Goal: Information Seeking & Learning: Check status

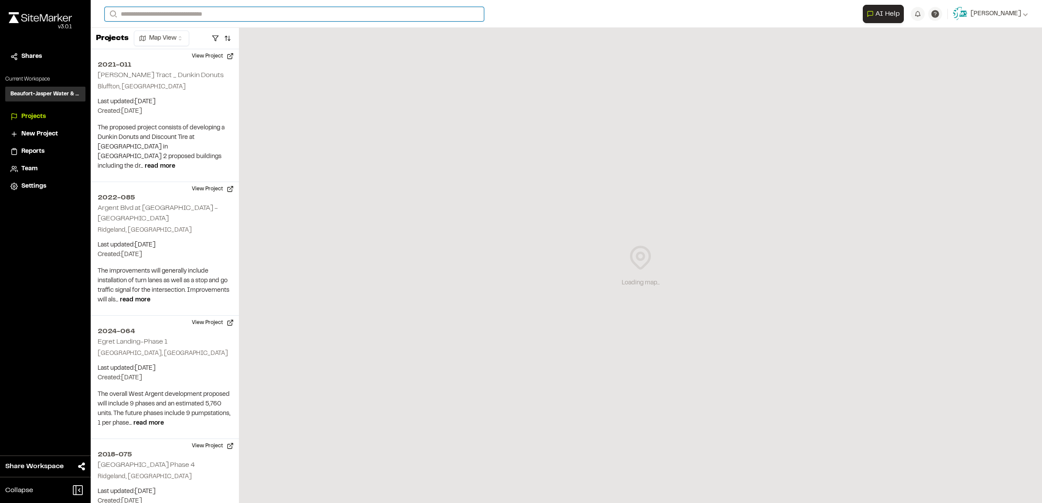
click at [177, 18] on input "Search" at bounding box center [294, 14] width 379 height 14
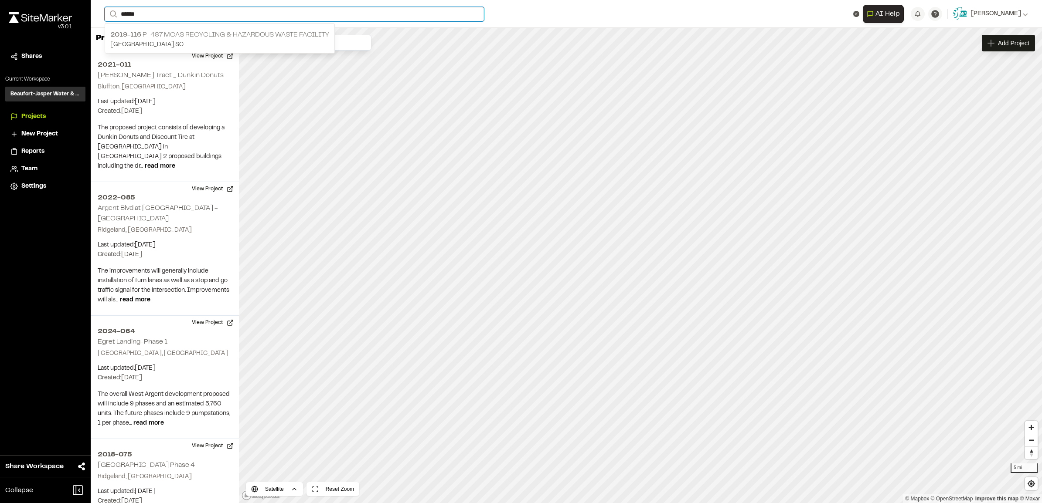
type input "******"
click at [183, 31] on p "2019-116 P-487 MCAS Recycling & Hazardous Waste Facility" at bounding box center [219, 35] width 219 height 10
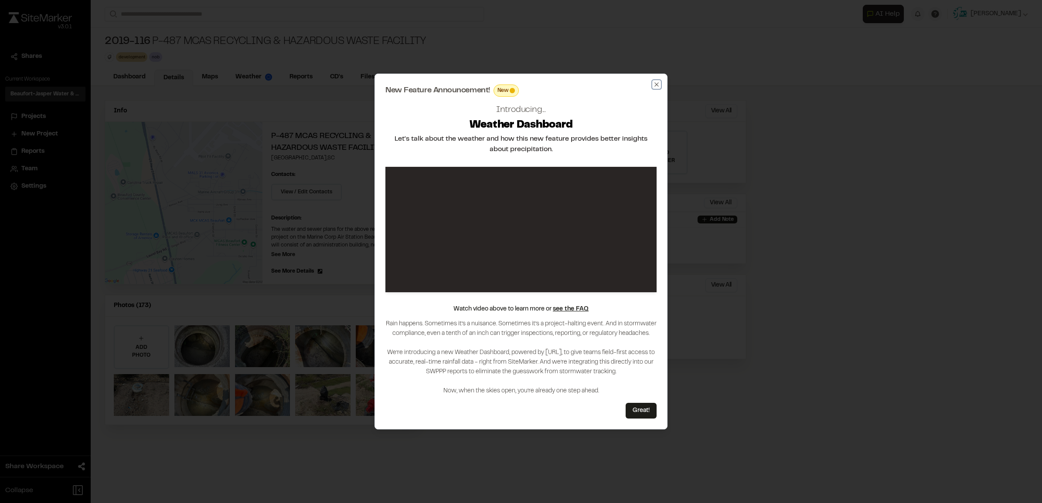
click at [659, 85] on icon "button" at bounding box center [656, 84] width 7 height 7
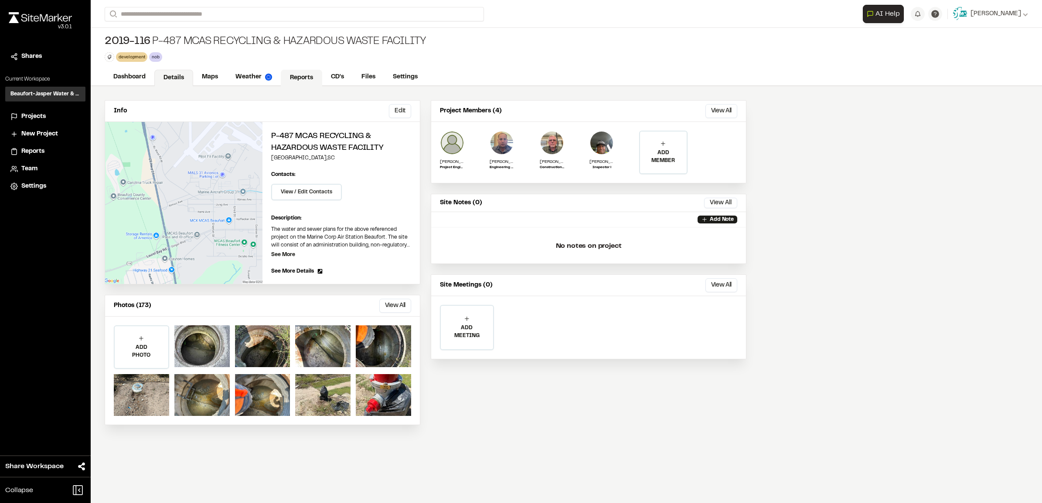
click at [292, 74] on link "Reports" at bounding box center [301, 78] width 41 height 17
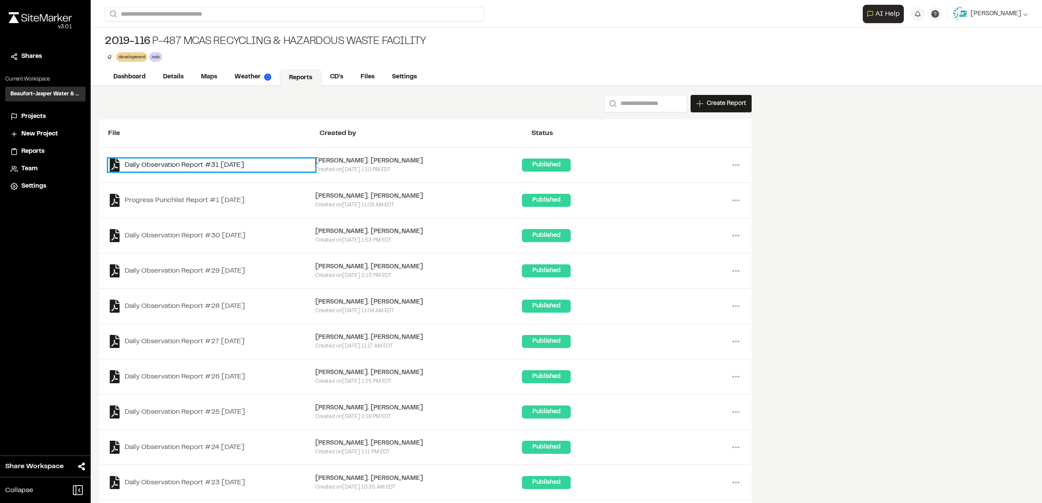
click at [229, 166] on link "Daily Observation Report #31 [DATE]" at bounding box center [211, 165] width 207 height 13
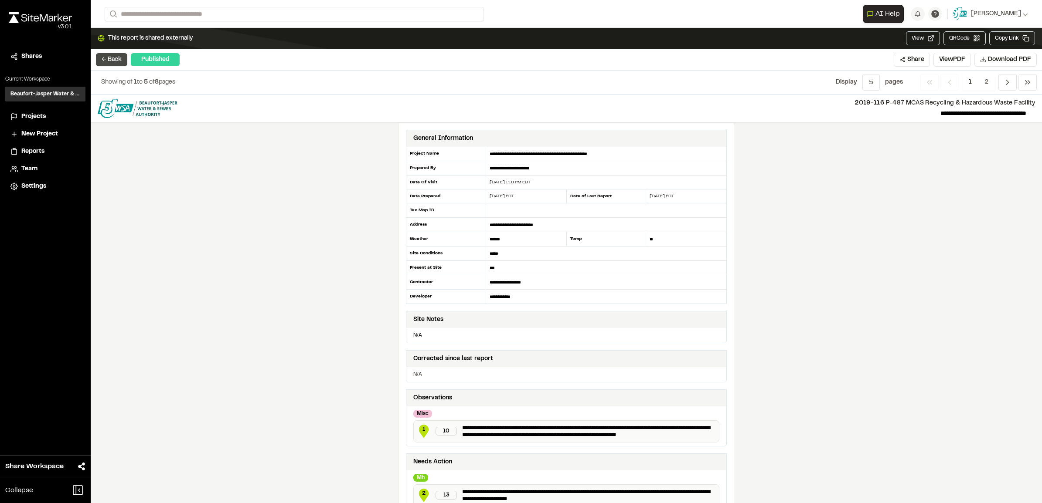
click at [119, 60] on button "← Back" at bounding box center [111, 59] width 31 height 13
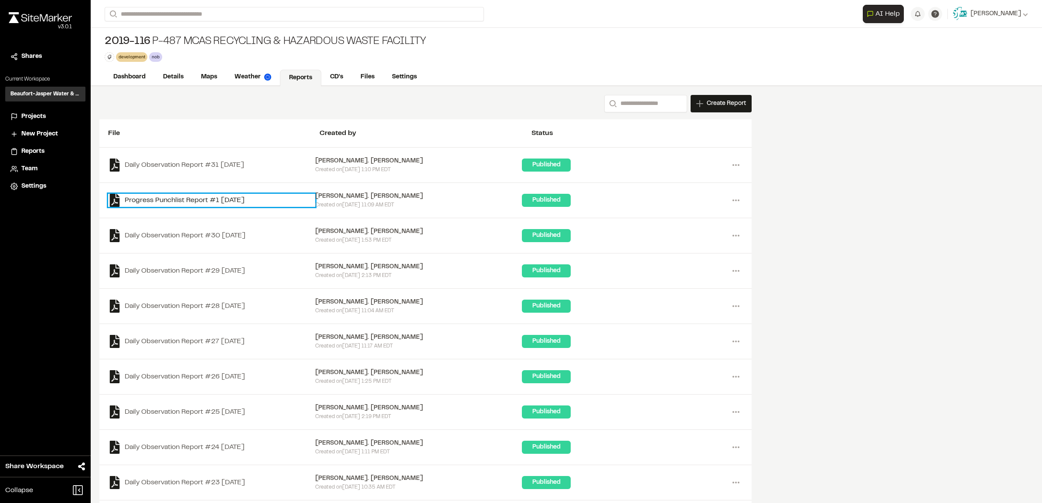
click at [190, 201] on link "Progress Punchlist Report #1 [DATE]" at bounding box center [211, 200] width 207 height 13
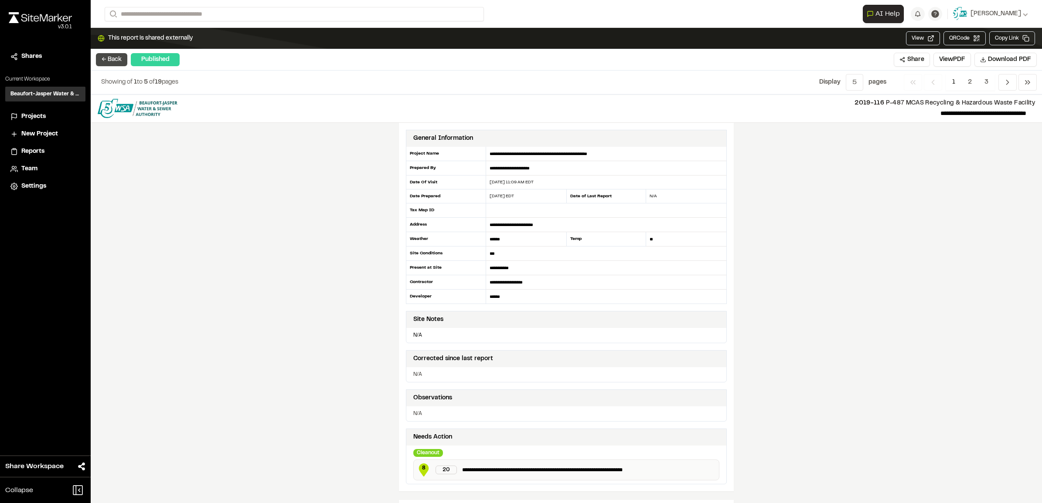
click at [112, 59] on button "← Back" at bounding box center [111, 59] width 31 height 13
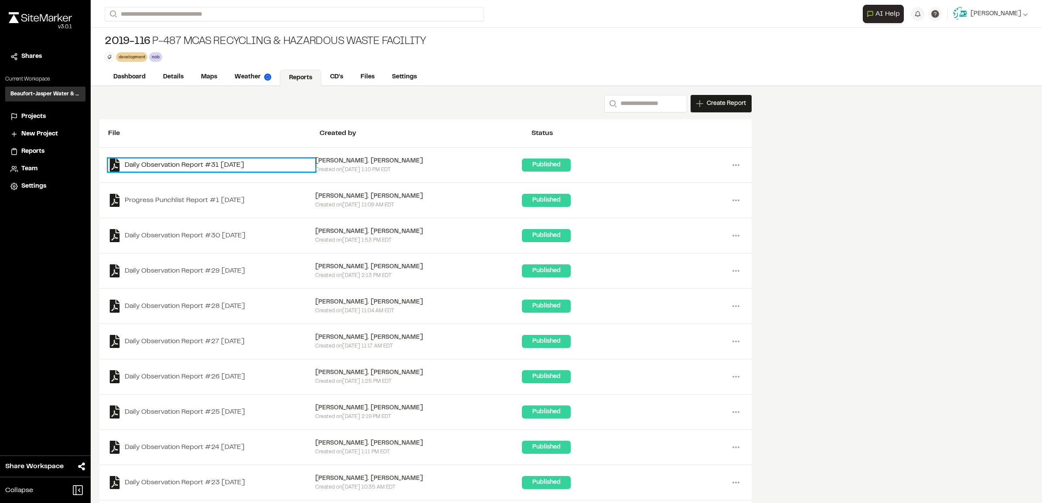
click at [220, 166] on link "Daily Observation Report #31 [DATE]" at bounding box center [211, 165] width 207 height 13
